Goal: Information Seeking & Learning: Learn about a topic

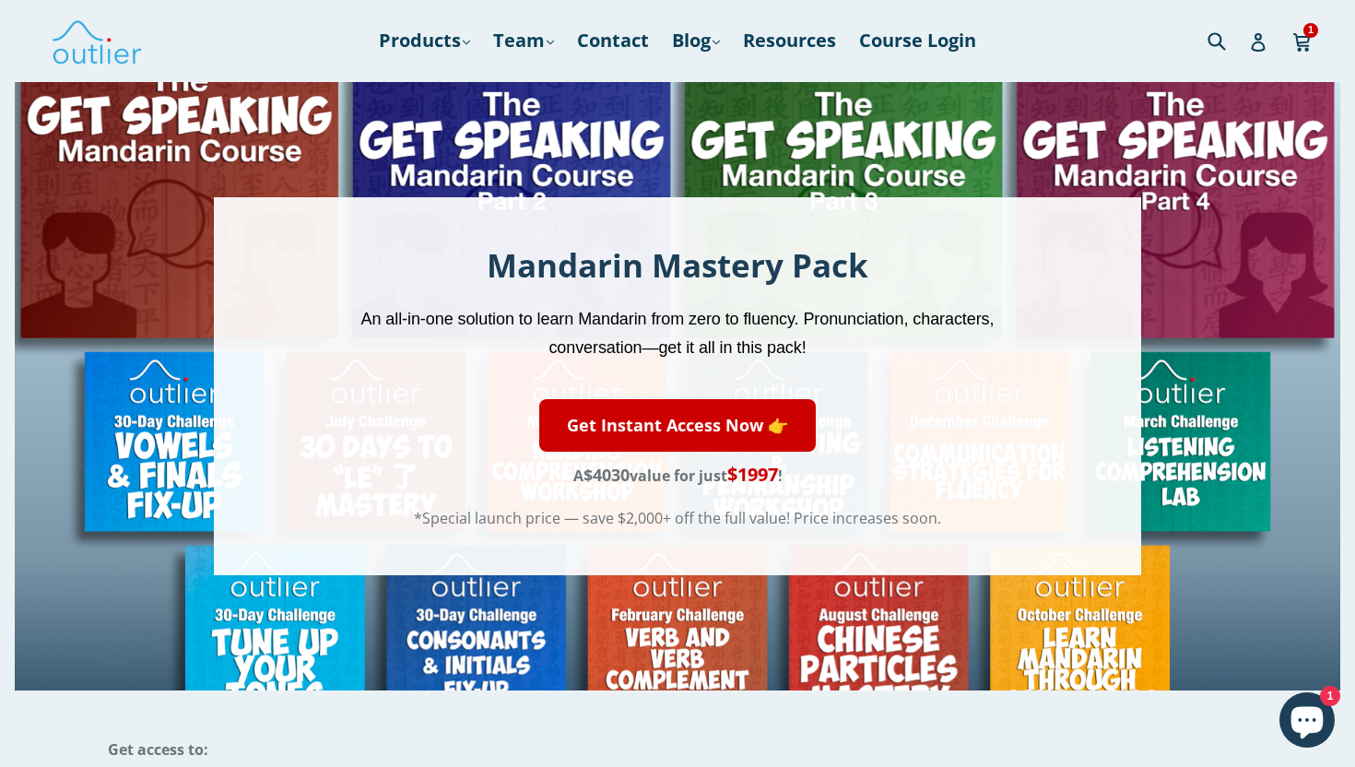
click at [461, 239] on div "Mandarin Mastery Pack An all-in-one solution to learn Mandarin from zero to flu…" at bounding box center [678, 385] width 928 height 377
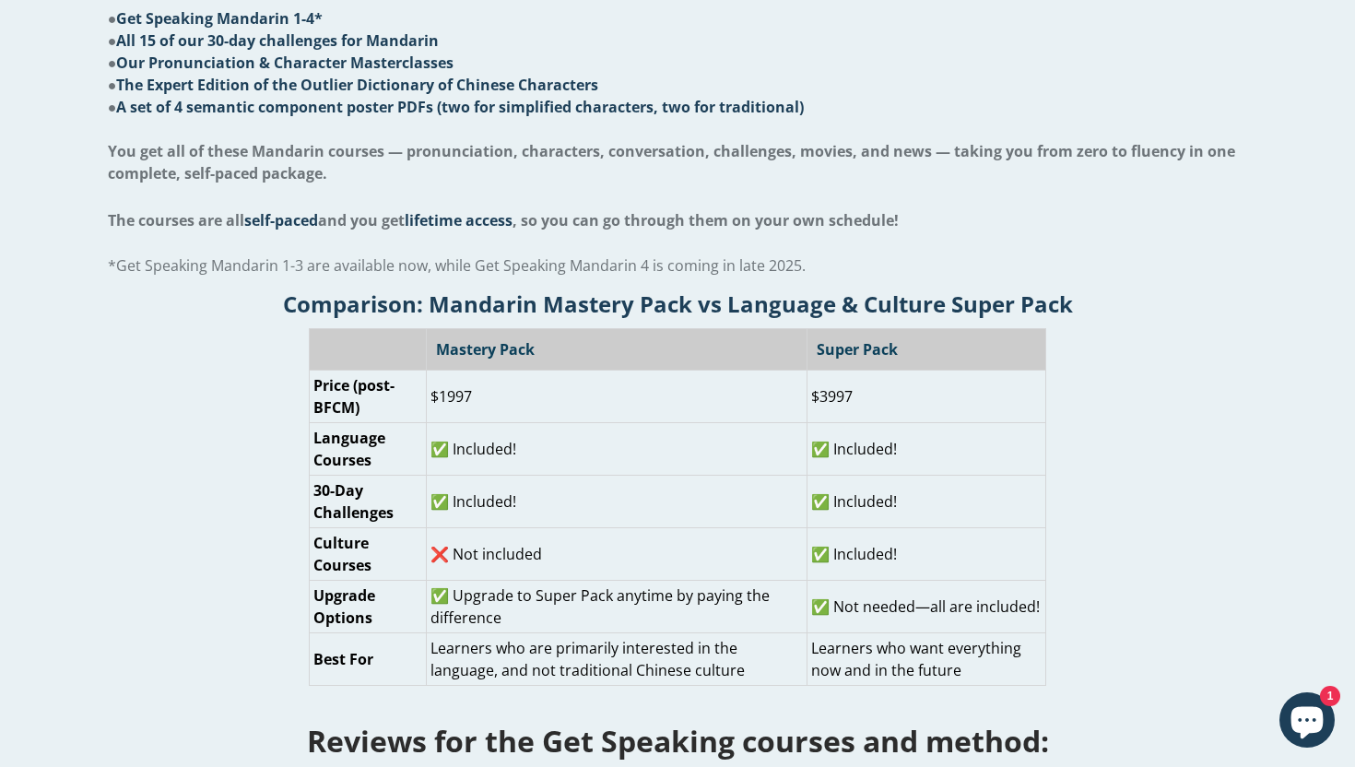
scroll to position [779, 0]
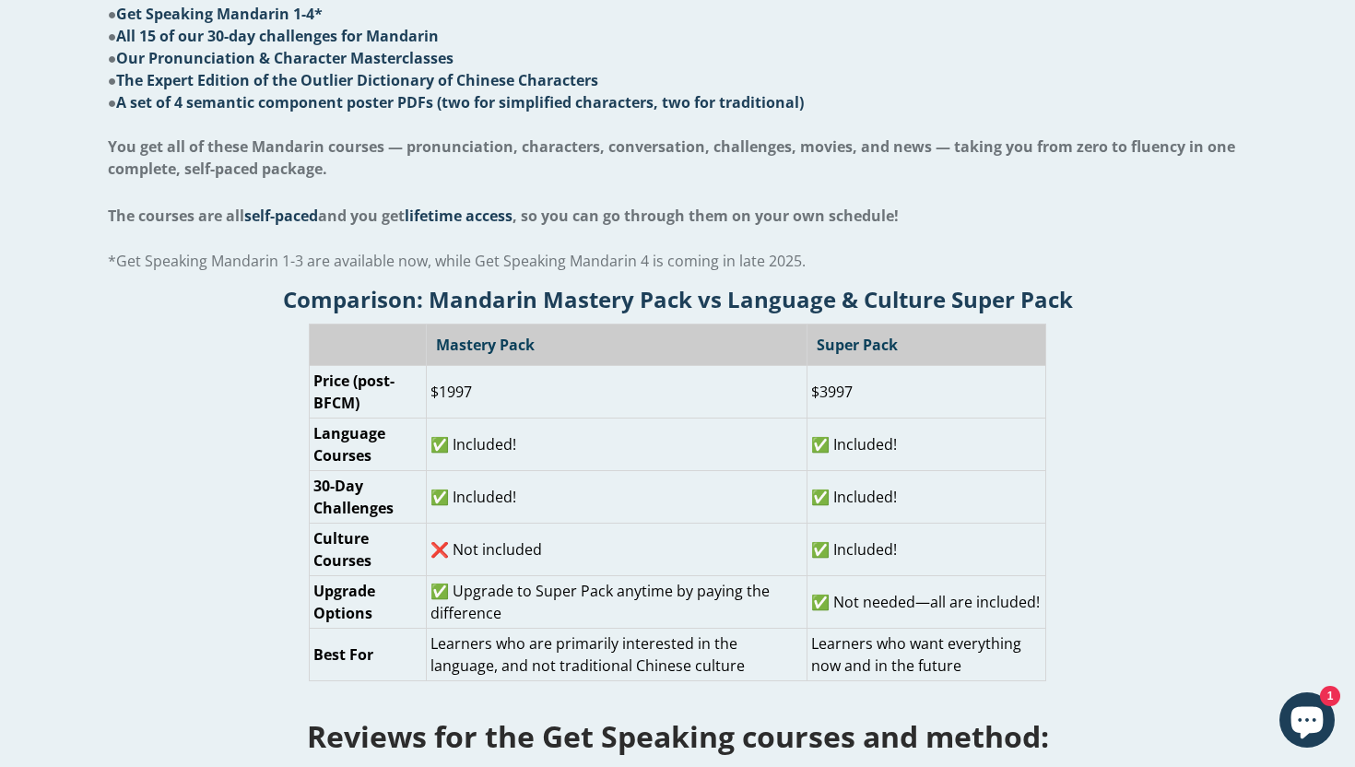
click at [717, 242] on div "Get access to: ● Get Speaking Mandarin 1-4* ● All 15 of our 30-day challenges f…" at bounding box center [678, 93] width 1140 height 363
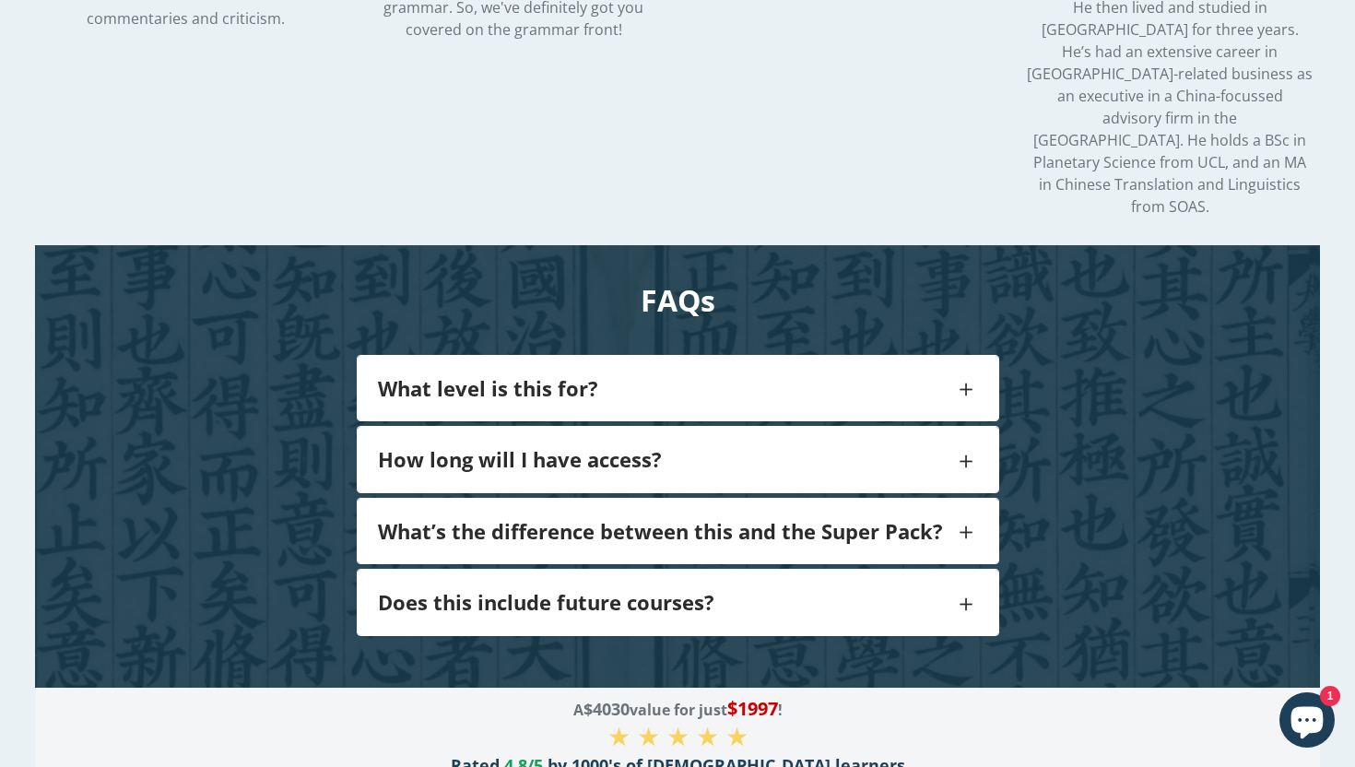
scroll to position [3128, 0]
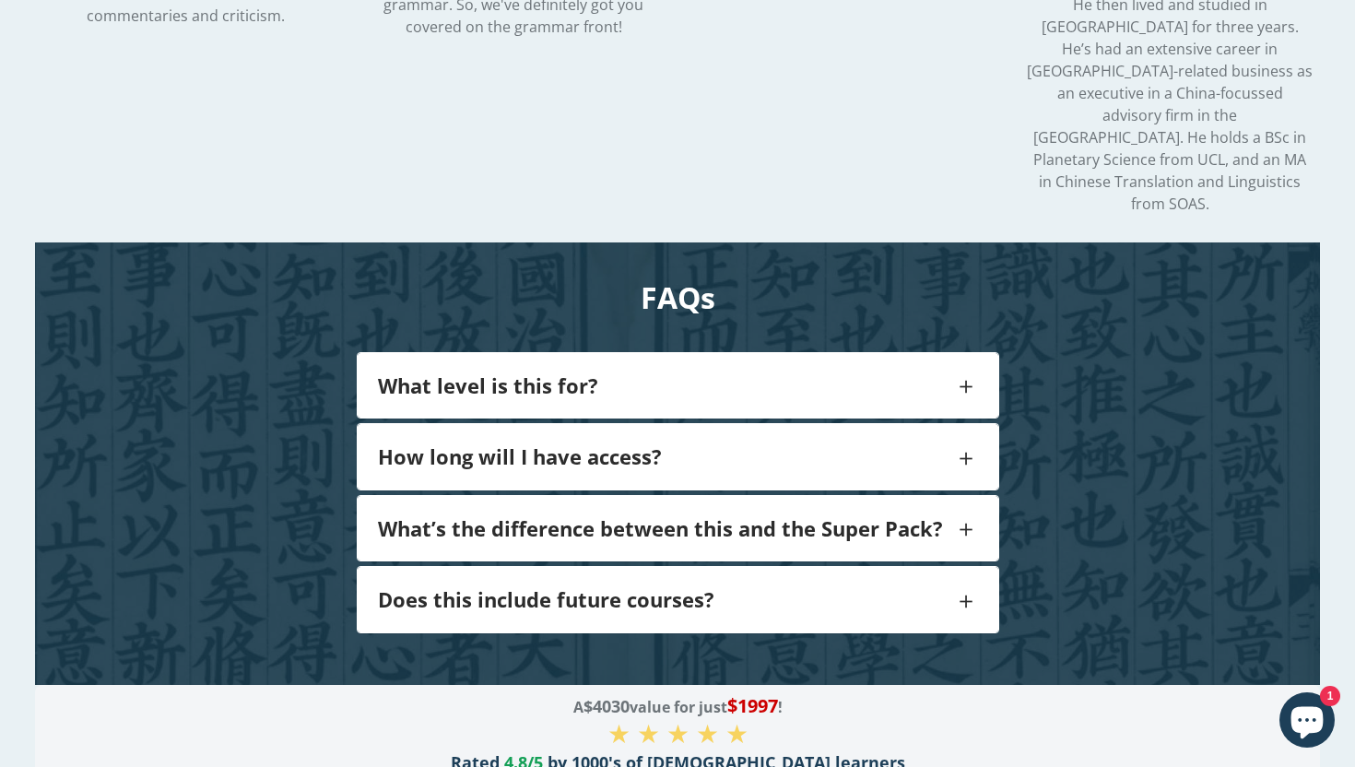
click at [742, 516] on h4 "What’s the difference between this and the Super Pack?" at bounding box center [666, 528] width 576 height 24
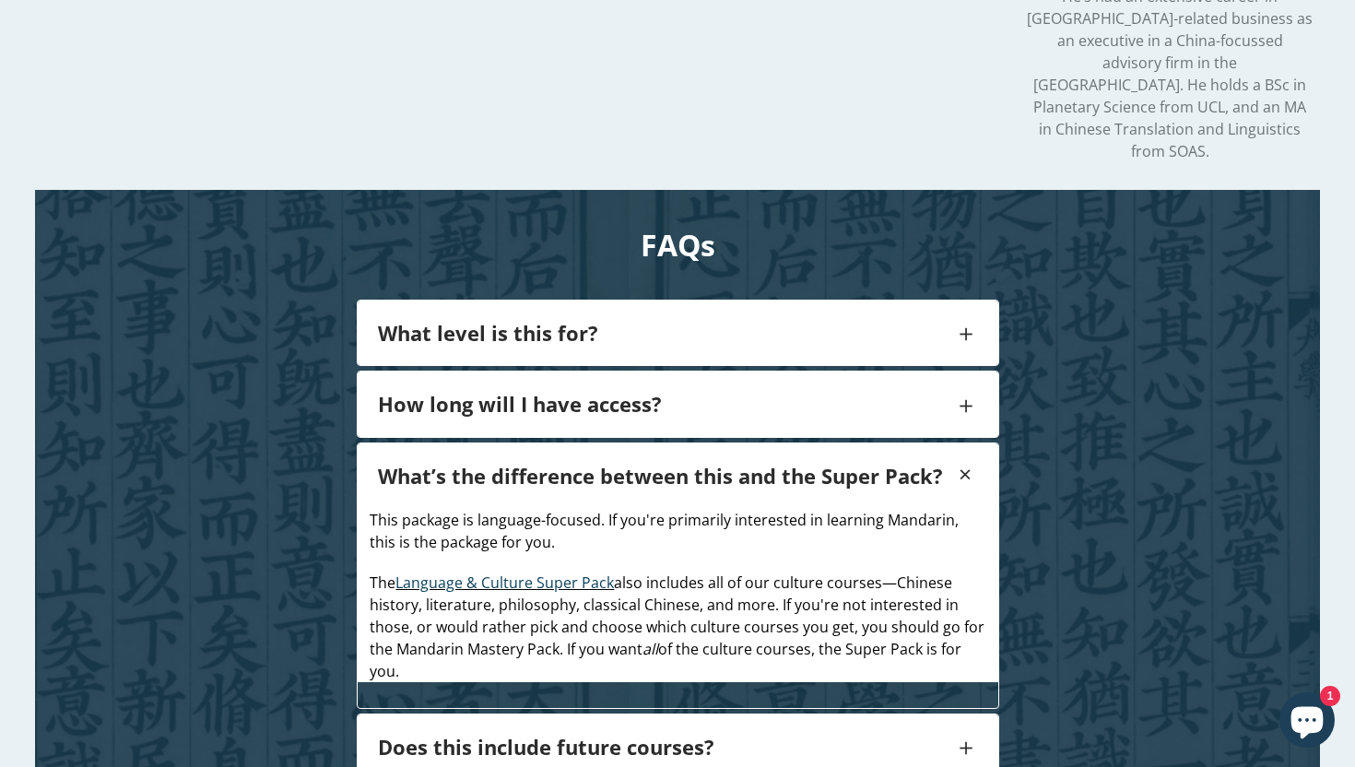
scroll to position [3222, 0]
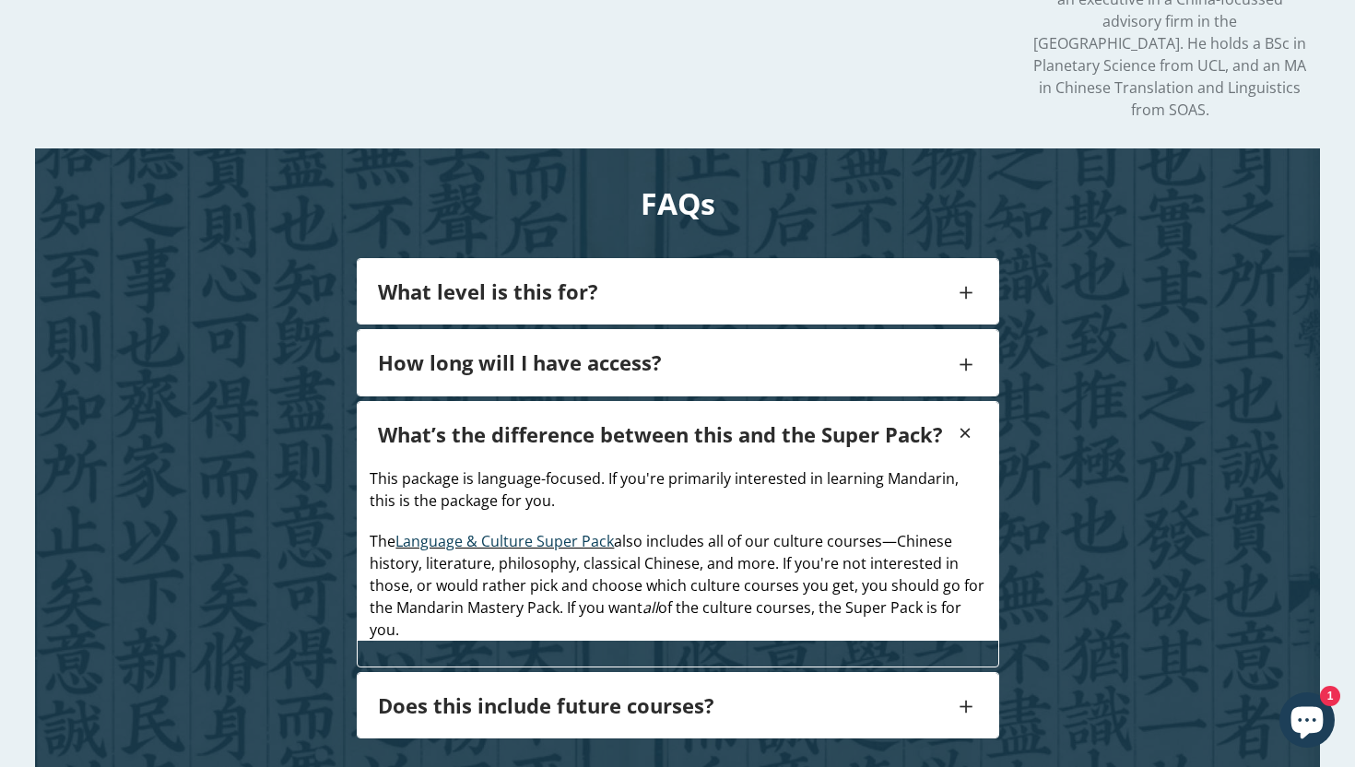
click at [970, 345] on span at bounding box center [966, 363] width 24 height 37
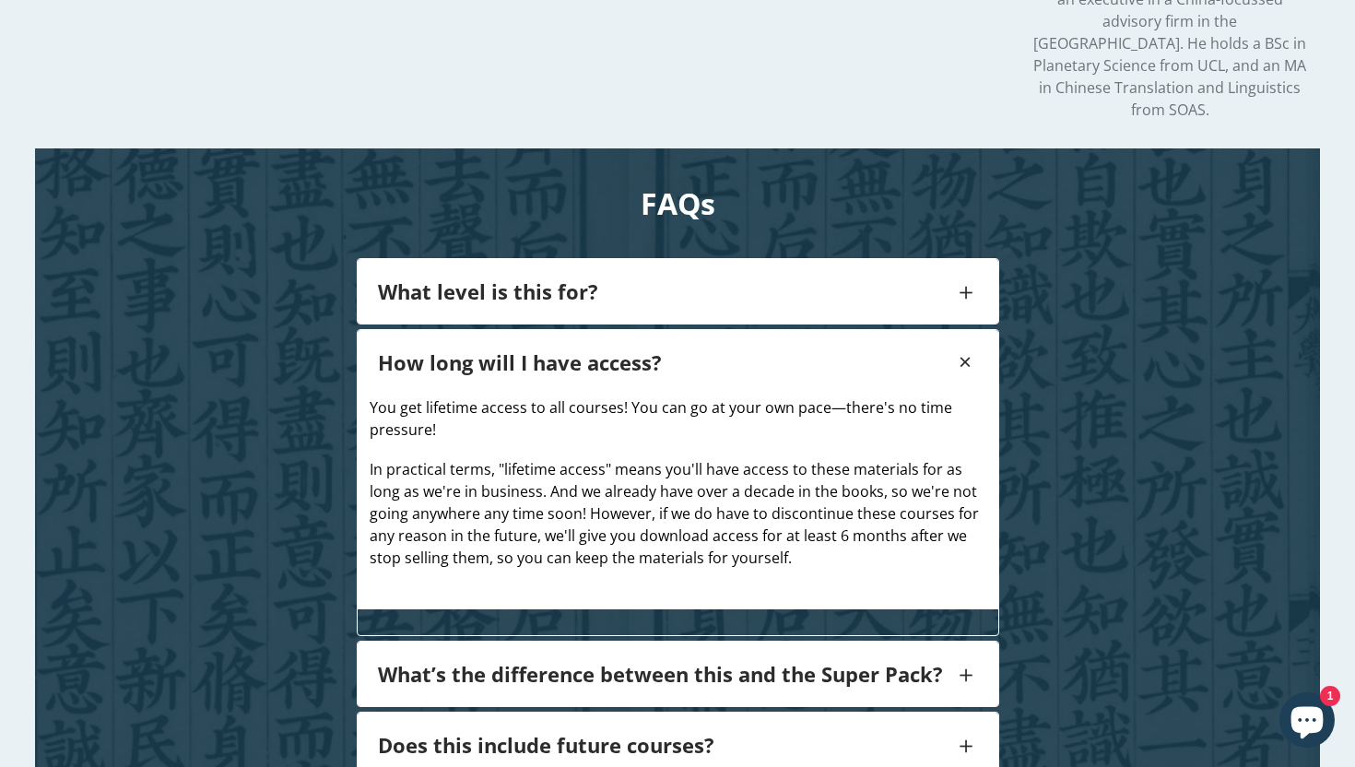
click at [951, 259] on div "What level is this for?" at bounding box center [678, 291] width 640 height 65
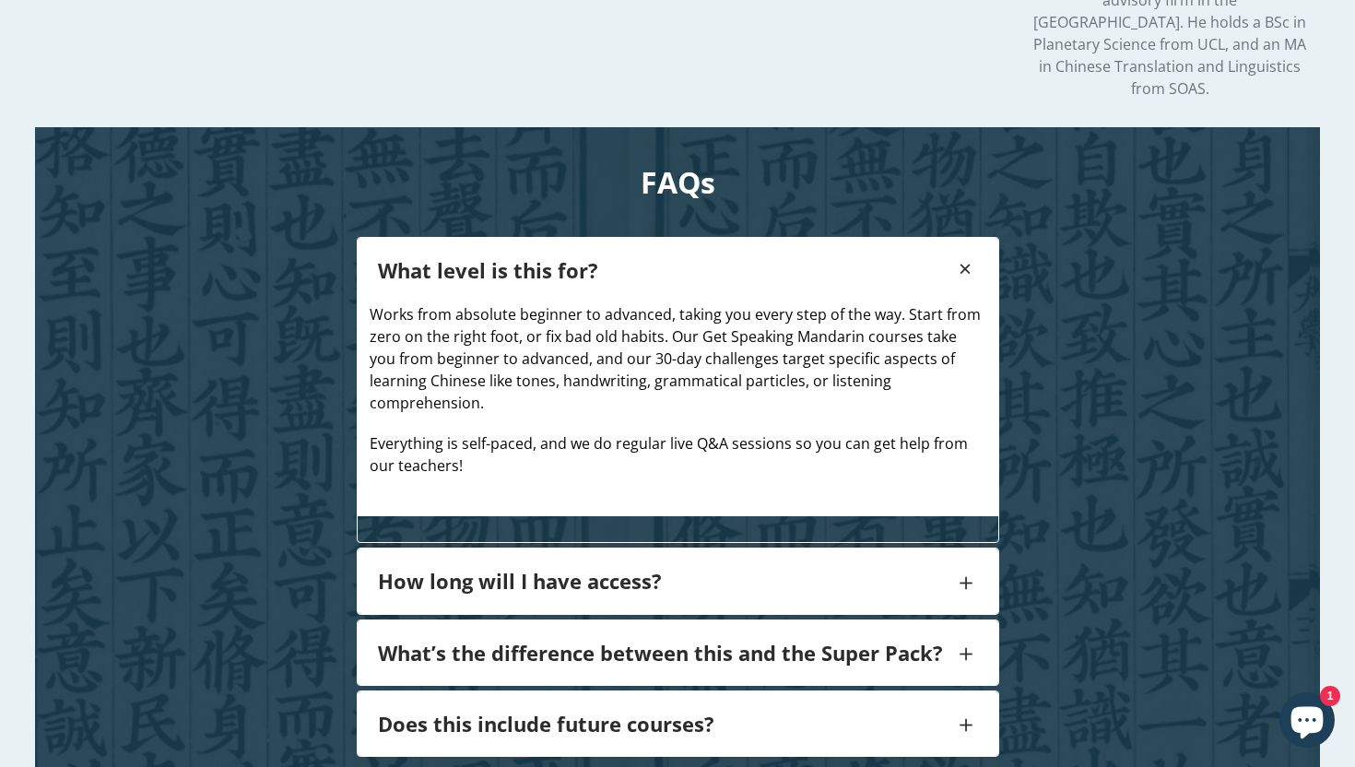
scroll to position [3246, 0]
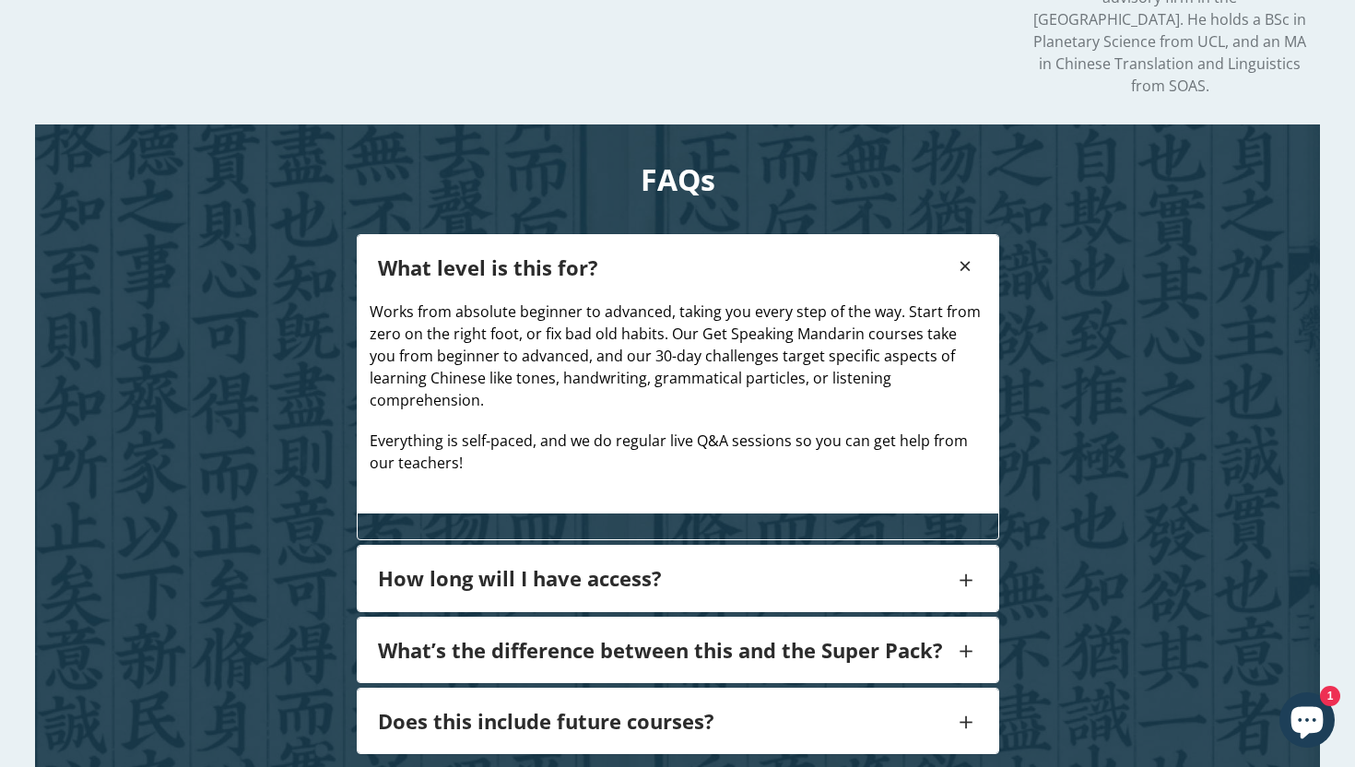
click at [959, 702] on span at bounding box center [966, 720] width 24 height 37
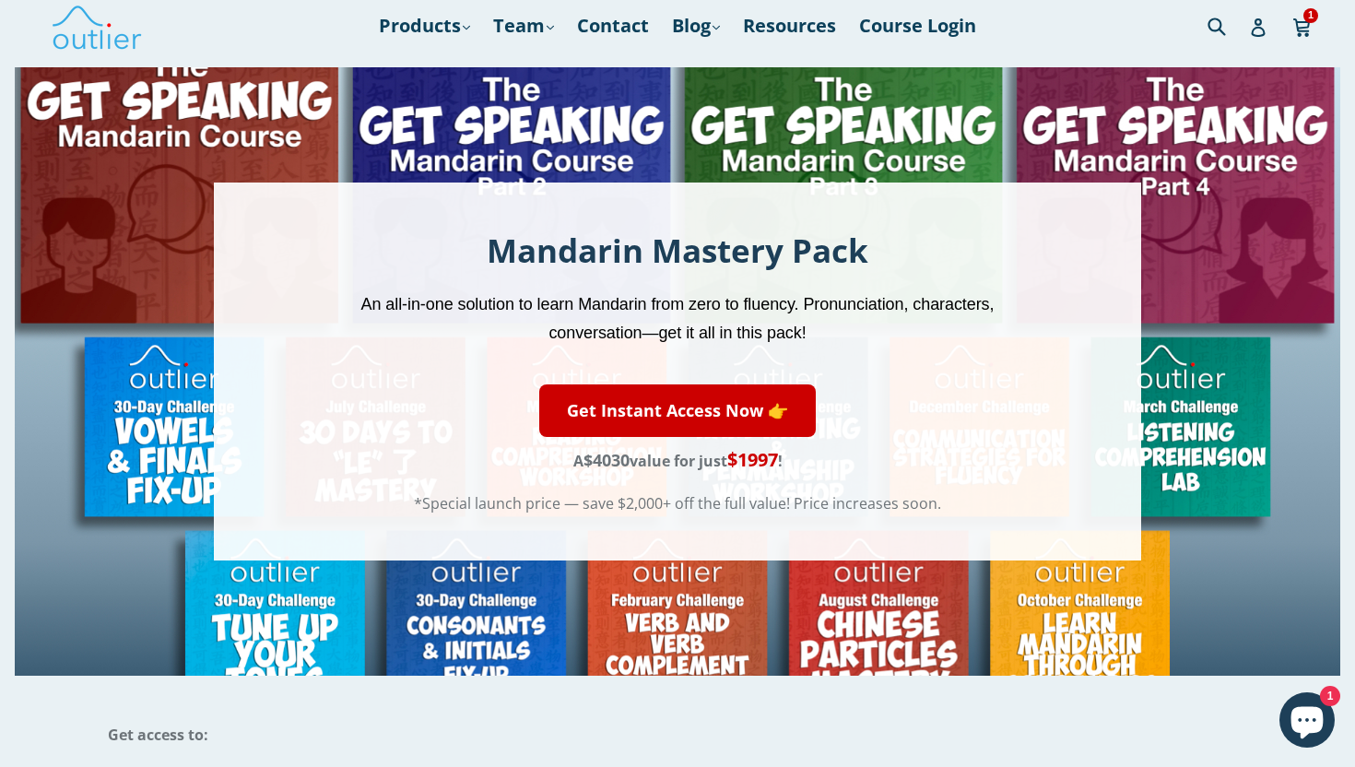
scroll to position [17, 0]
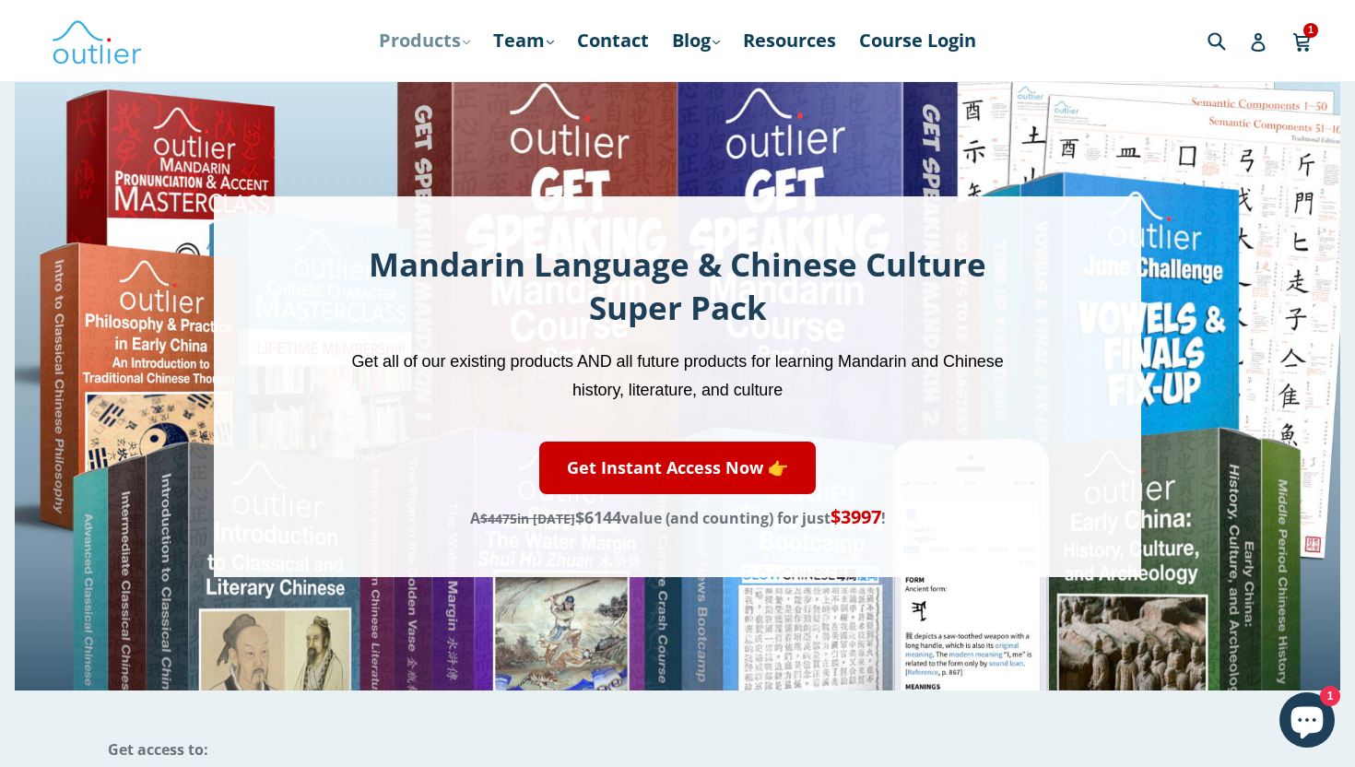
click at [432, 43] on link "Products .cls-1{fill:#231f20} expand" at bounding box center [425, 40] width 110 height 33
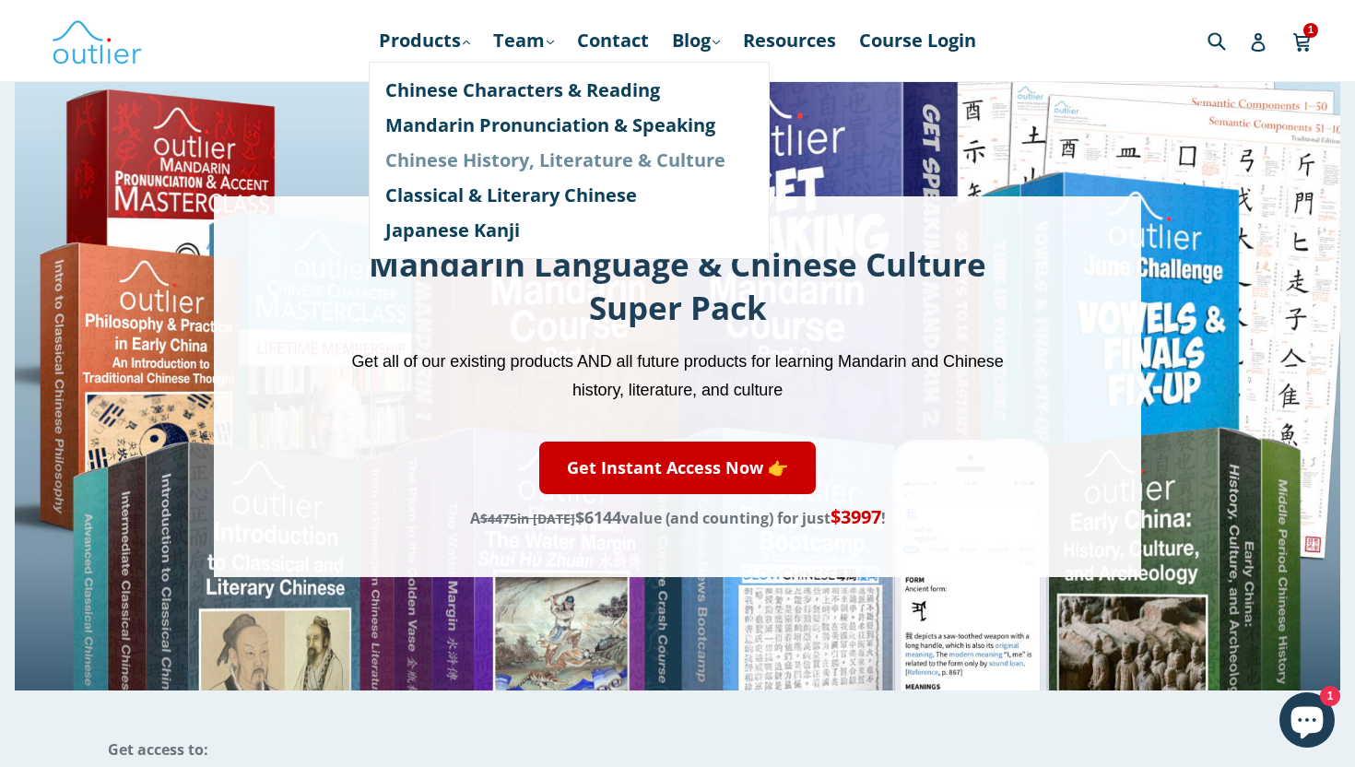
click at [469, 159] on link "Chinese History, Literature & Culture" at bounding box center [569, 160] width 368 height 35
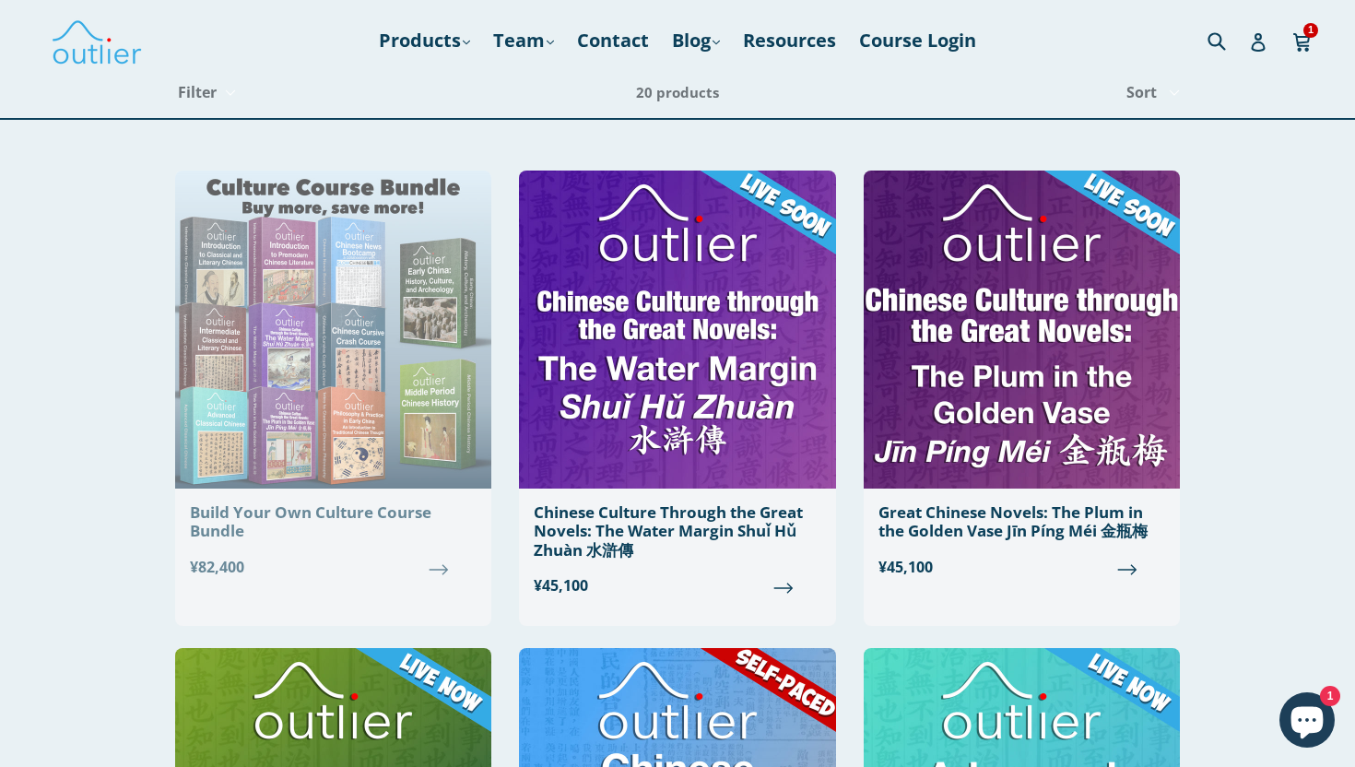
click at [330, 506] on div "Build Your Own Culture Course Bundle" at bounding box center [333, 522] width 287 height 38
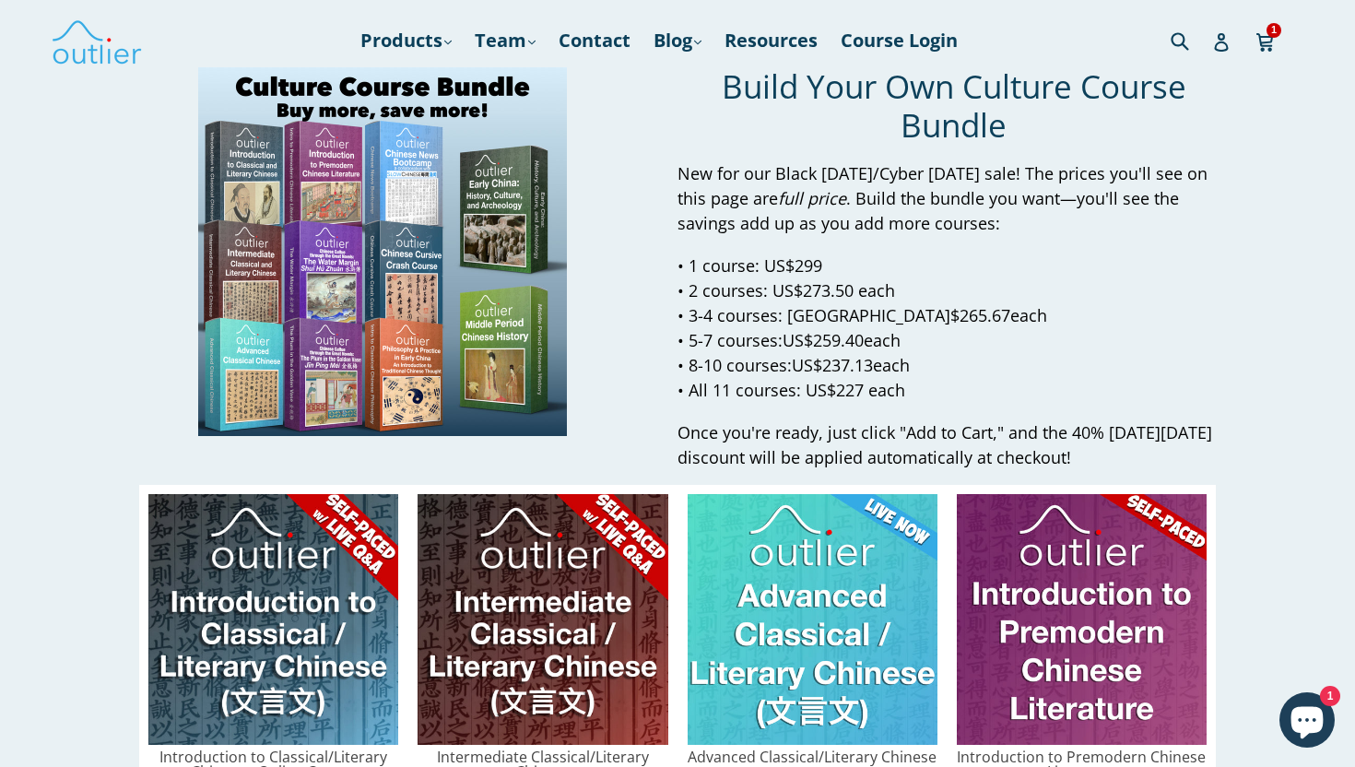
click at [101, 180] on div "Build Your Own Culture Course Bundle New for our Black [DATE]/Cyber [DATE] sale…" at bounding box center [677, 268] width 1355 height 403
